Goal: Task Accomplishment & Management: Manage account settings

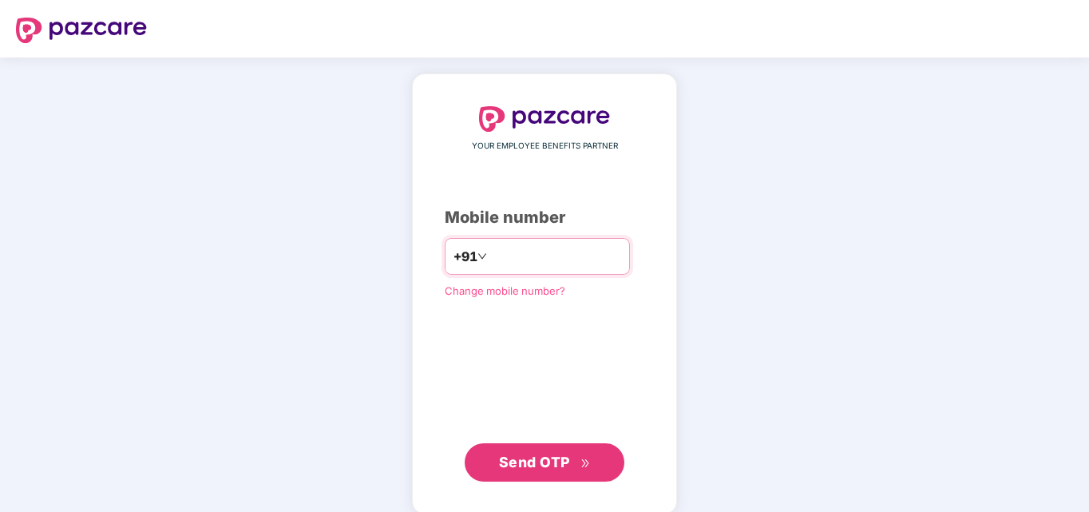
click at [585, 259] on input "number" at bounding box center [555, 256] width 131 height 26
type input "**********"
click at [482, 453] on button "Send OTP" at bounding box center [544, 462] width 160 height 38
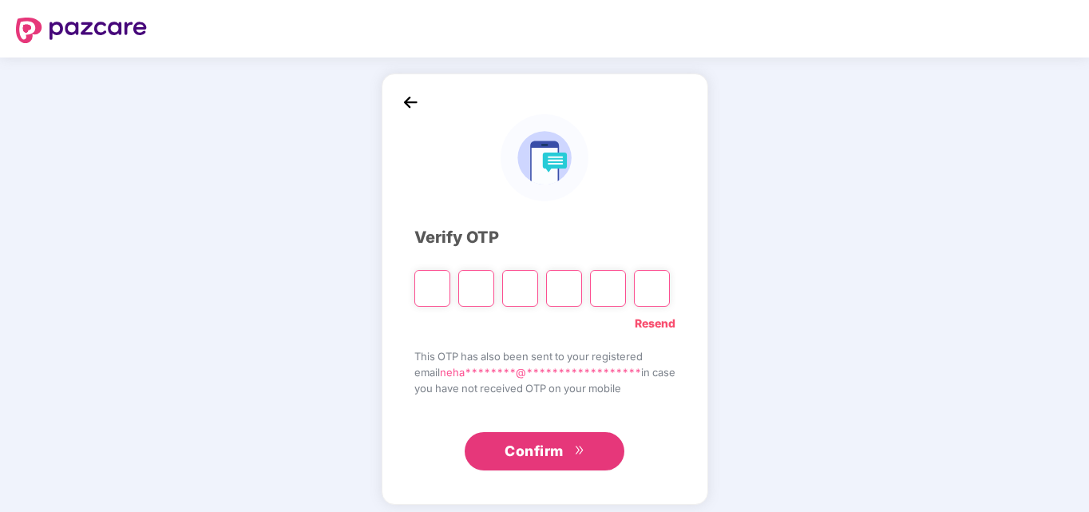
type input "*"
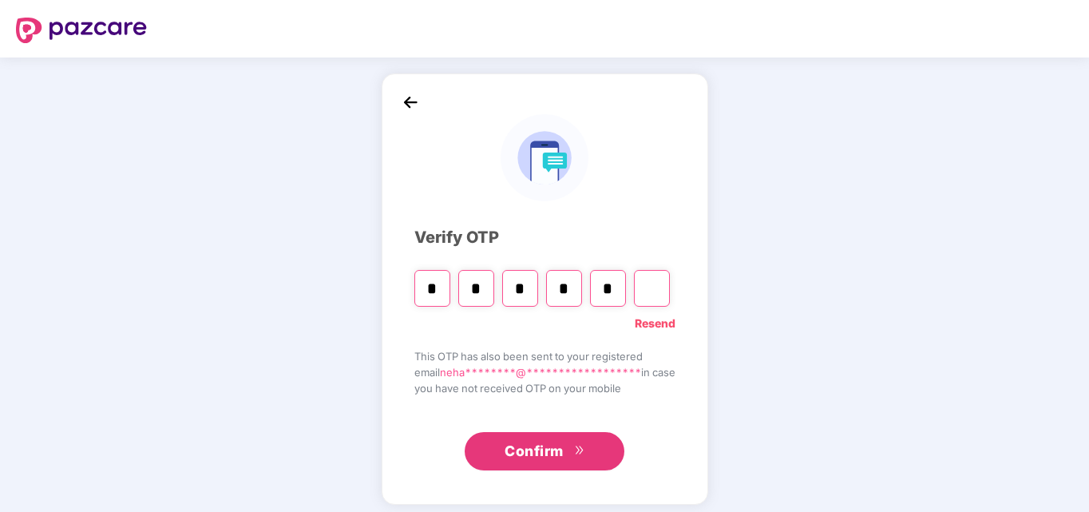
type input "*"
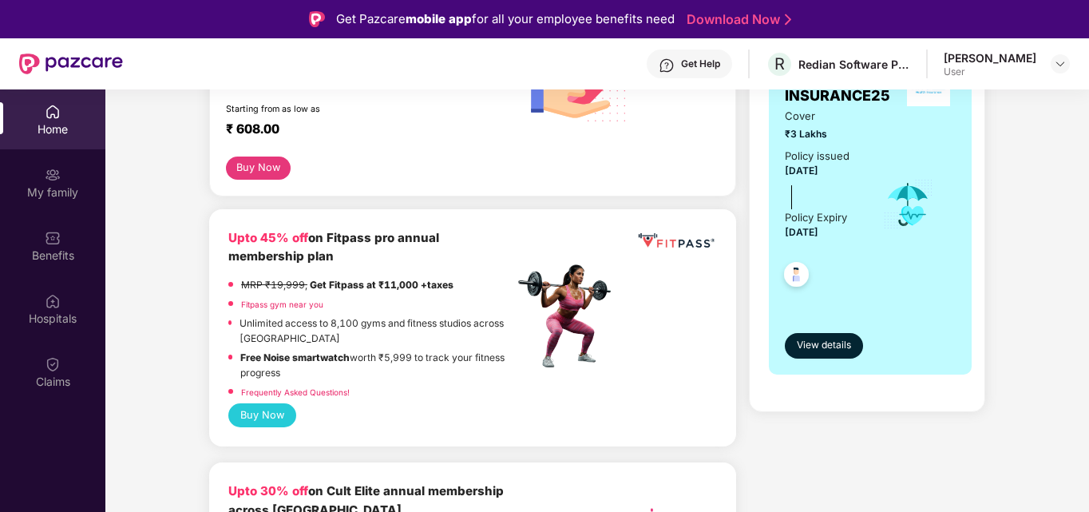
scroll to position [319, 0]
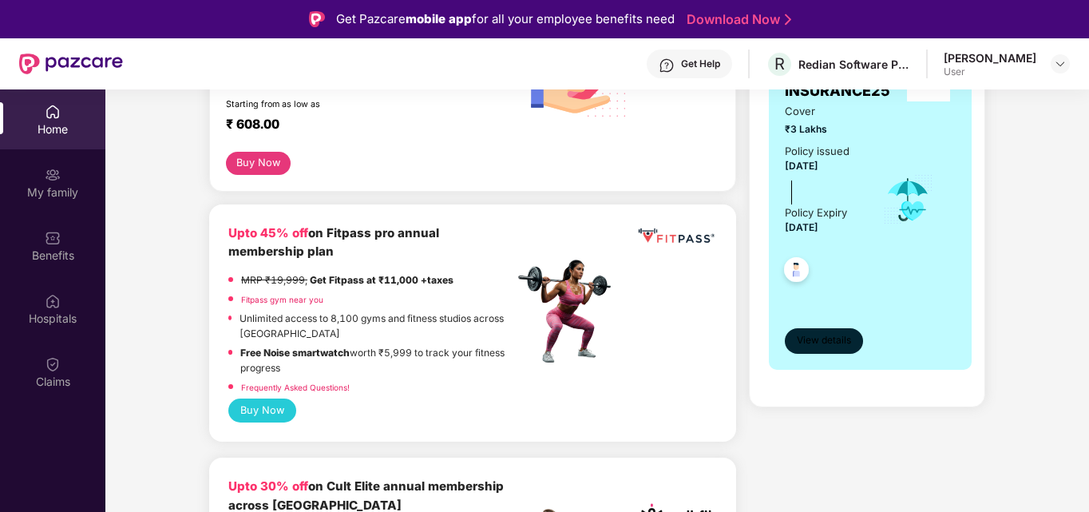
click at [829, 338] on span "View details" at bounding box center [823, 340] width 54 height 15
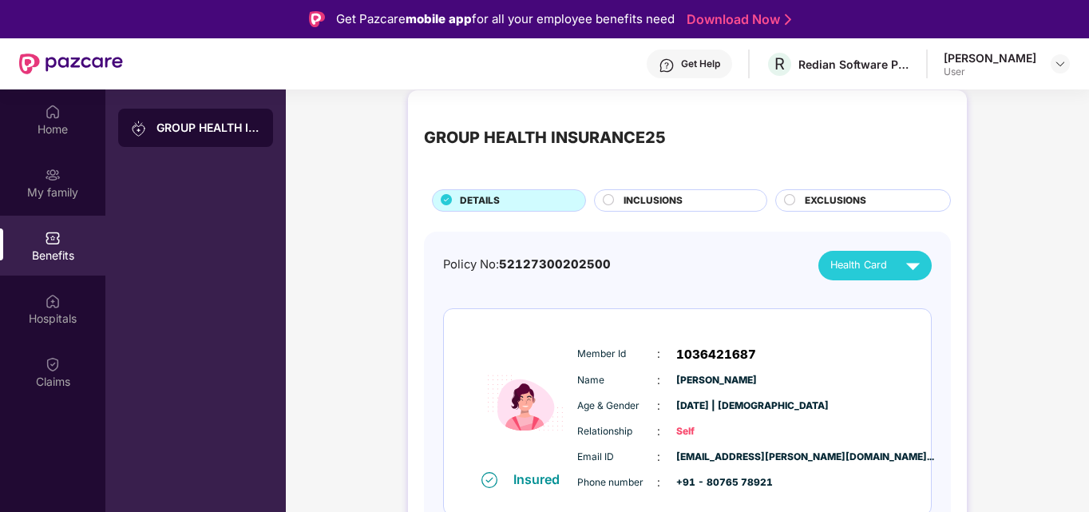
scroll to position [29, 0]
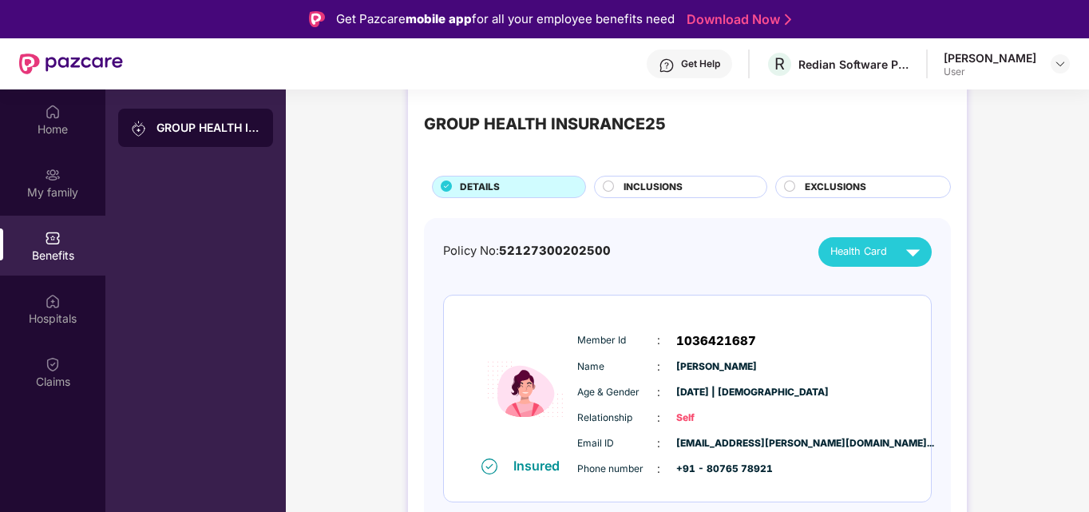
click at [719, 187] on div "INCLUSIONS" at bounding box center [686, 189] width 143 height 18
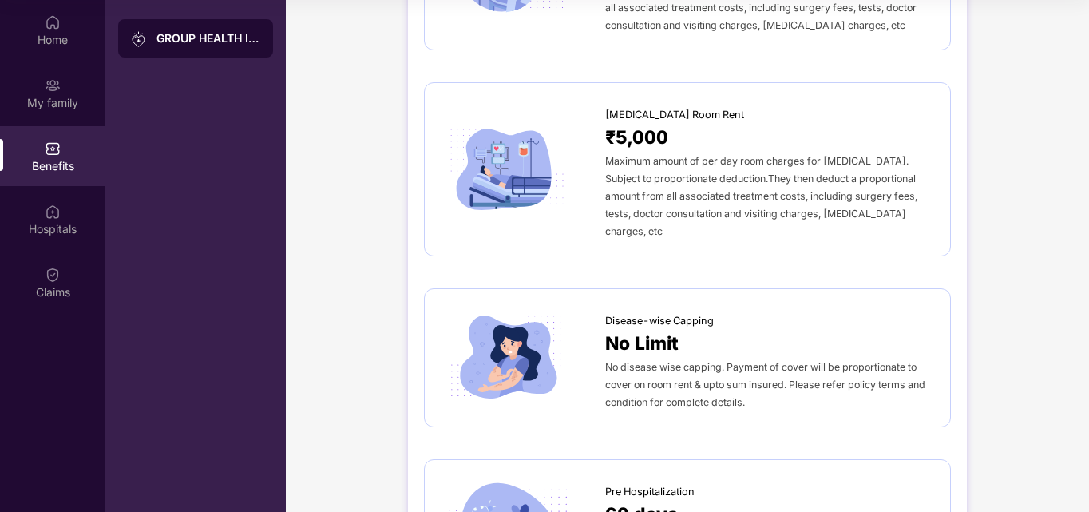
scroll to position [0, 0]
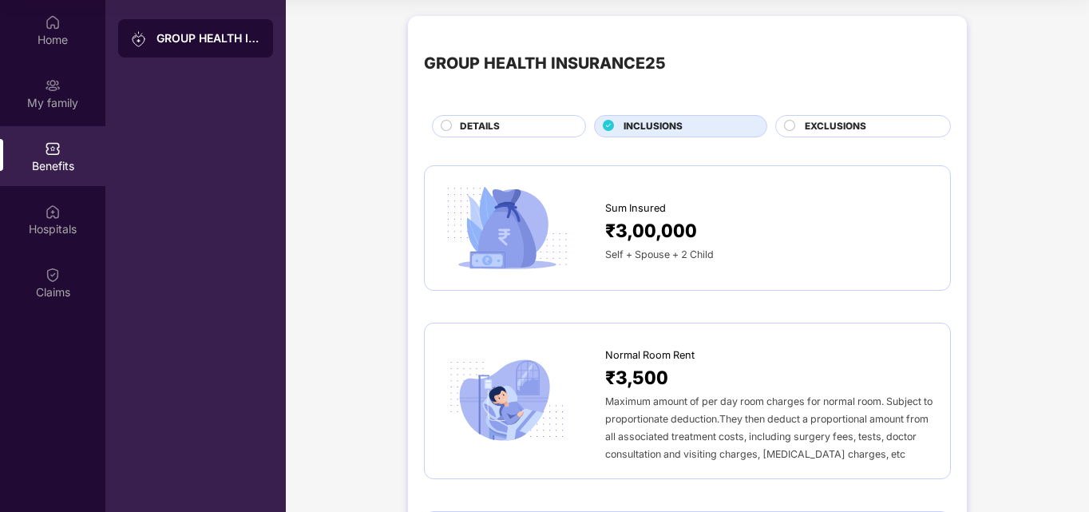
click at [804, 117] on div "EXCLUSIONS" at bounding box center [863, 126] width 176 height 22
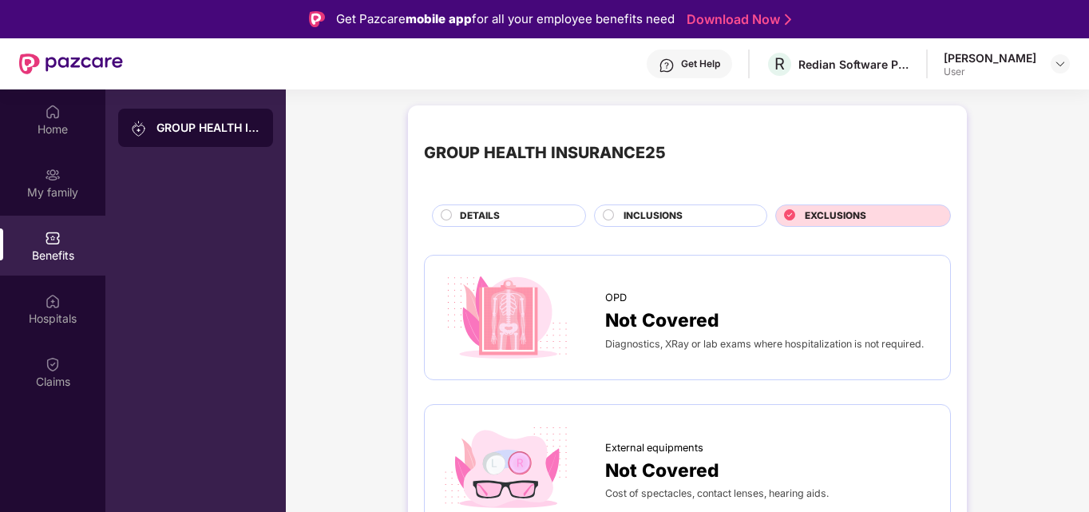
click at [532, 211] on div "DETAILS" at bounding box center [514, 217] width 125 height 18
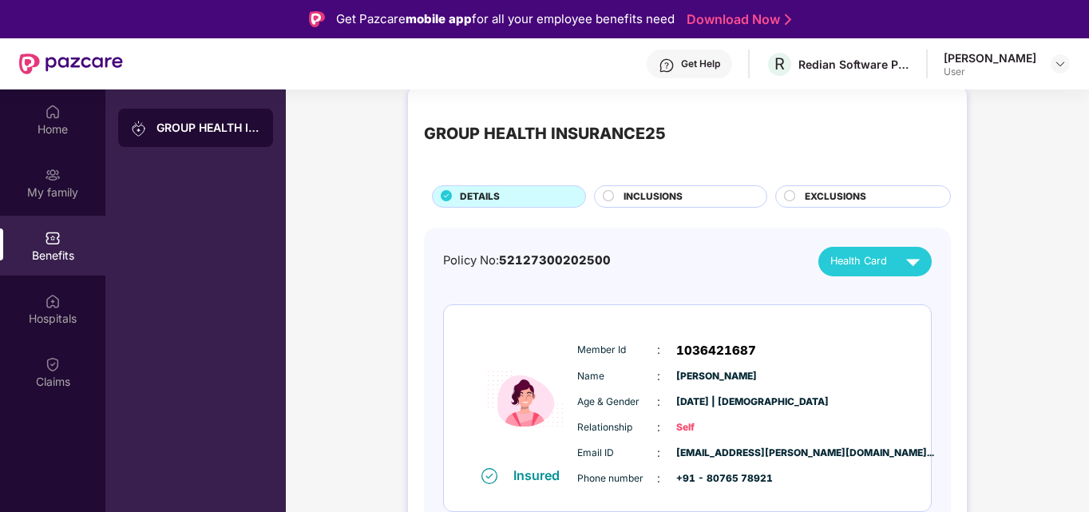
scroll to position [29, 0]
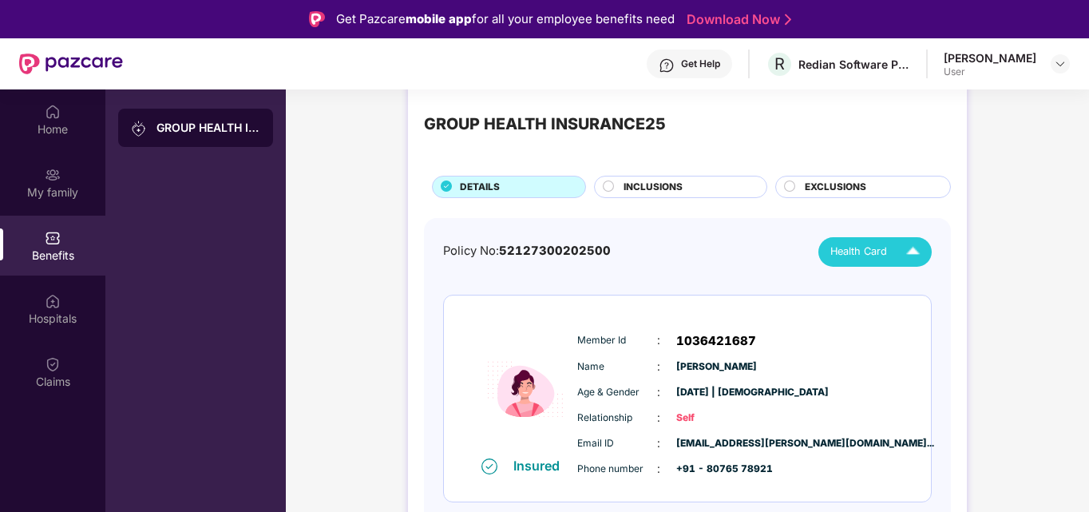
click at [873, 247] on span "Health Card" at bounding box center [858, 251] width 57 height 16
click at [868, 284] on div "[PERSON_NAME]" at bounding box center [878, 288] width 104 height 18
